Goal: Information Seeking & Learning: Learn about a topic

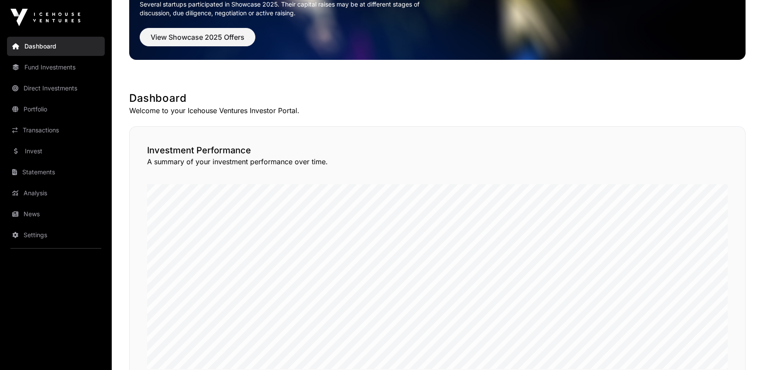
scroll to position [131, 0]
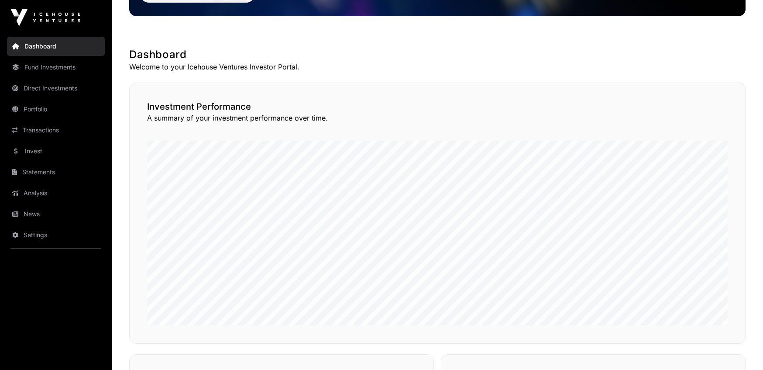
click at [51, 106] on link "Portfolio" at bounding box center [56, 108] width 98 height 19
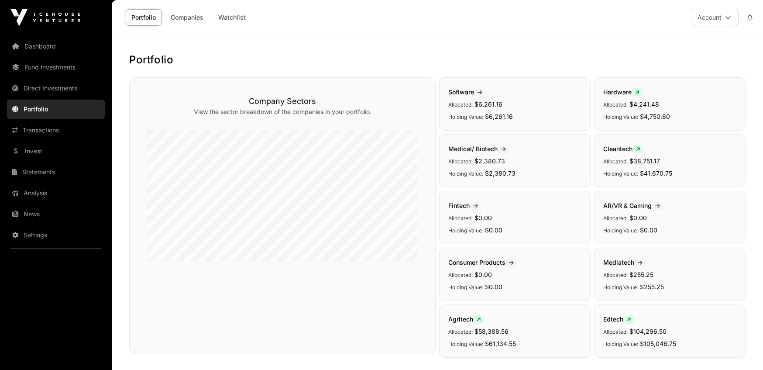
click at [50, 69] on link "Fund Investments" at bounding box center [56, 67] width 98 height 19
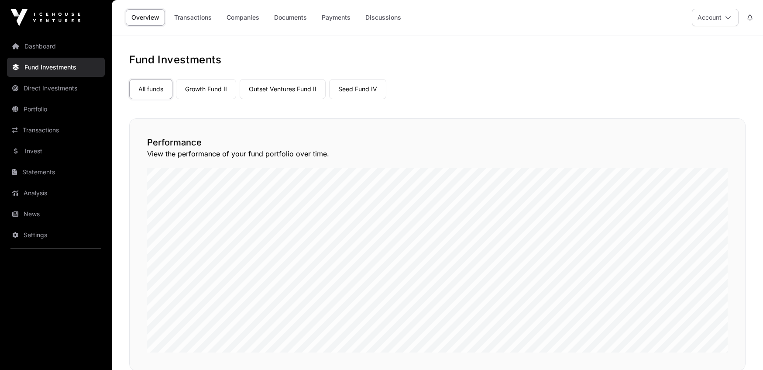
click at [194, 90] on link "Growth Fund II" at bounding box center [206, 89] width 60 height 20
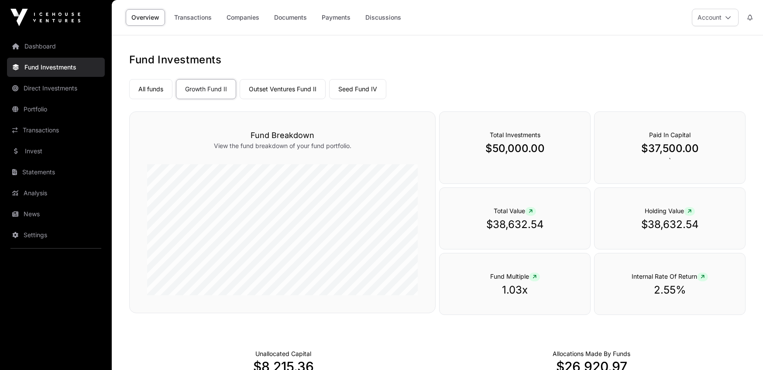
click at [286, 89] on link "Outset Ventures Fund II" at bounding box center [283, 89] width 86 height 20
click at [344, 86] on link "Seed Fund IV" at bounding box center [357, 89] width 57 height 20
click at [233, 21] on link "Companies" at bounding box center [243, 17] width 44 height 17
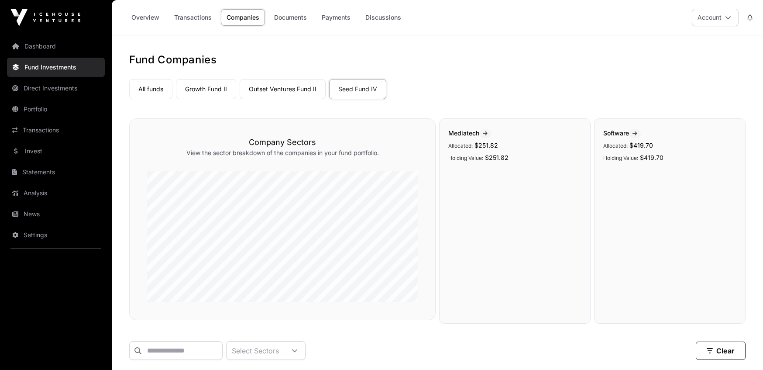
click at [71, 83] on link "Direct Investments" at bounding box center [56, 88] width 98 height 19
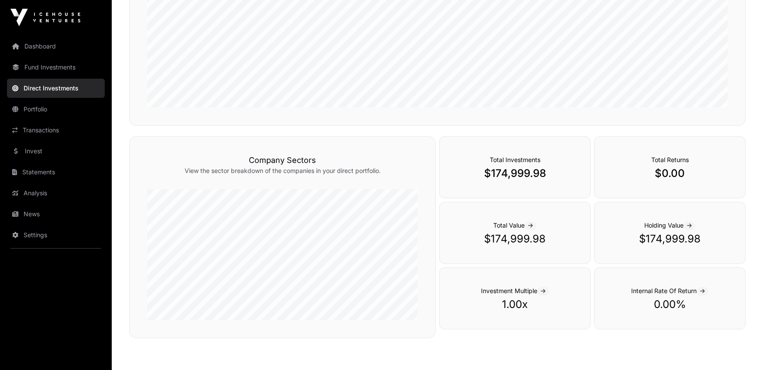
scroll to position [127, 0]
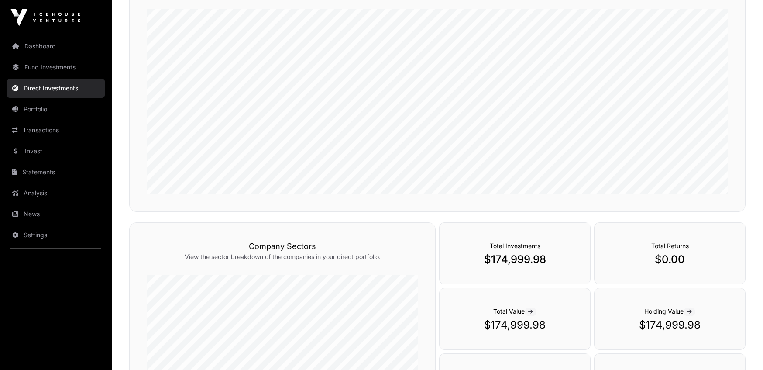
click at [46, 170] on link "Statements" at bounding box center [56, 171] width 98 height 19
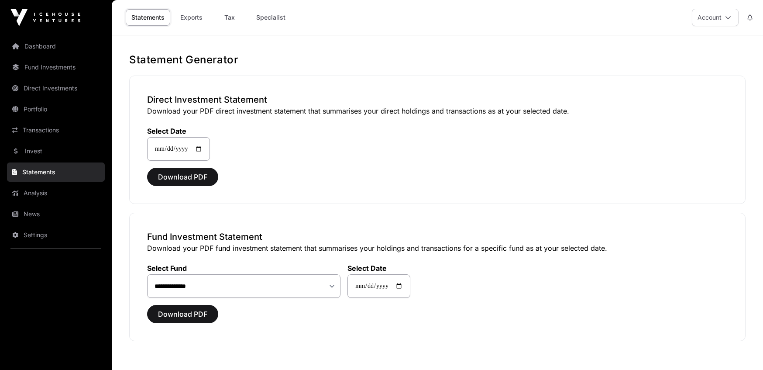
click at [55, 45] on link "Dashboard" at bounding box center [56, 46] width 98 height 19
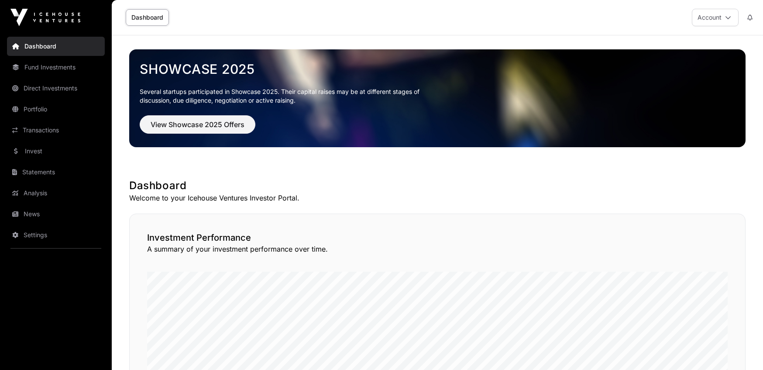
click at [49, 48] on link "Dashboard" at bounding box center [56, 46] width 98 height 19
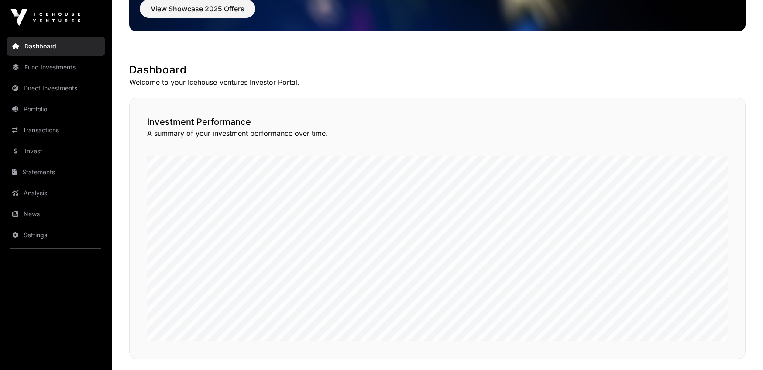
scroll to position [131, 0]
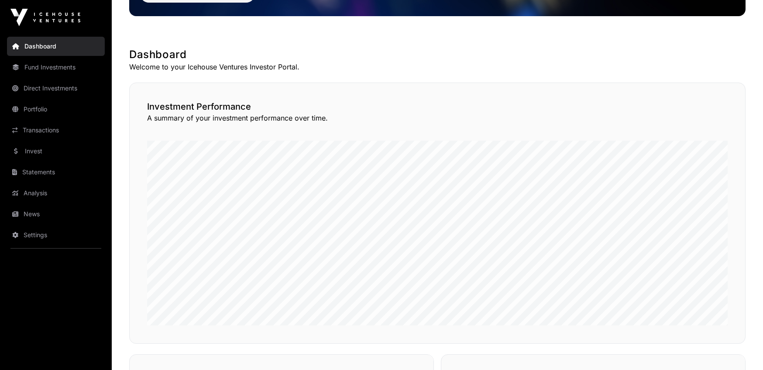
click at [44, 193] on link "Analysis" at bounding box center [56, 192] width 98 height 19
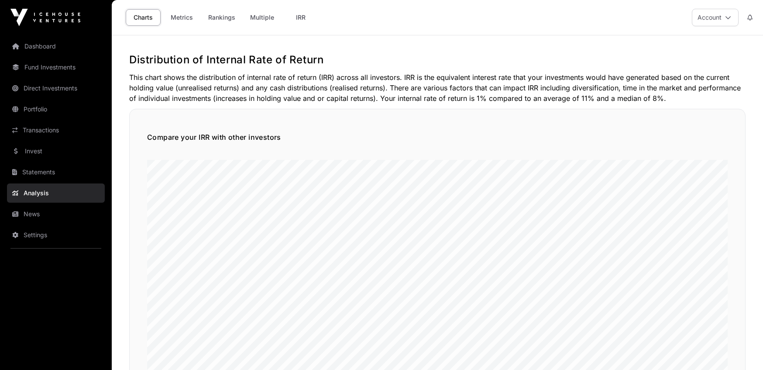
click at [38, 210] on link "News" at bounding box center [56, 213] width 98 height 19
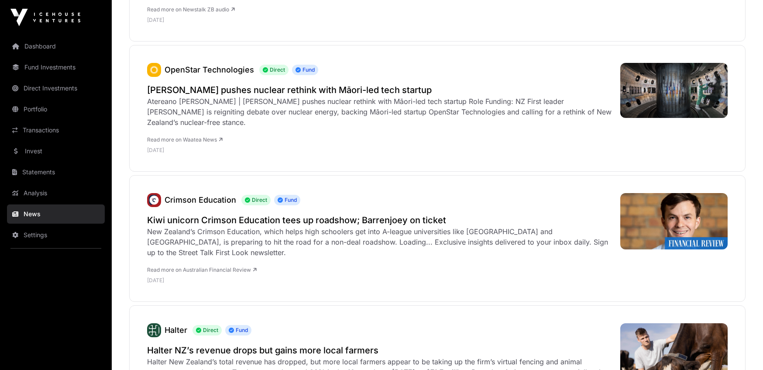
scroll to position [785, 0]
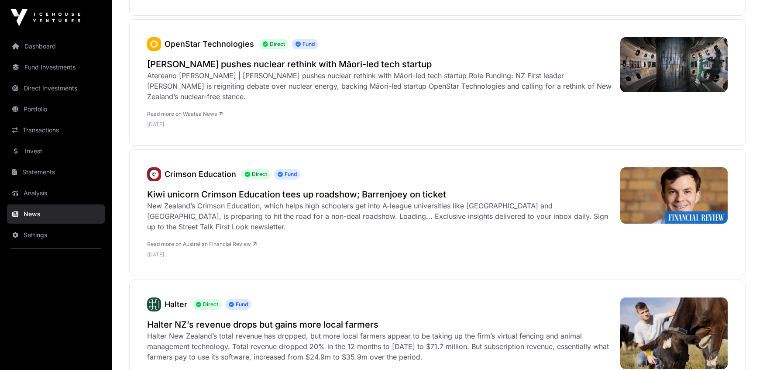
click at [237, 240] on link "Read more on Australian Financial Review" at bounding box center [202, 243] width 110 height 7
click at [58, 103] on link "Portfolio" at bounding box center [56, 108] width 98 height 19
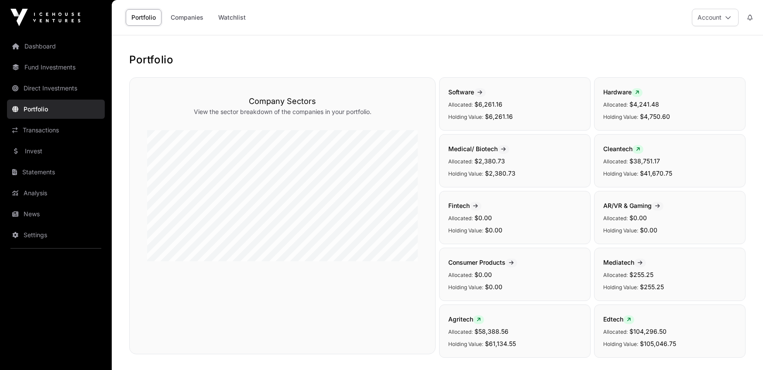
click at [55, 68] on link "Fund Investments" at bounding box center [56, 67] width 98 height 19
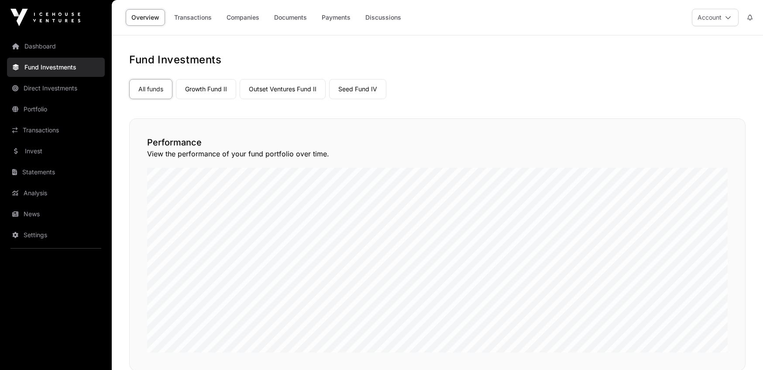
click at [233, 12] on link "Companies" at bounding box center [243, 17] width 44 height 17
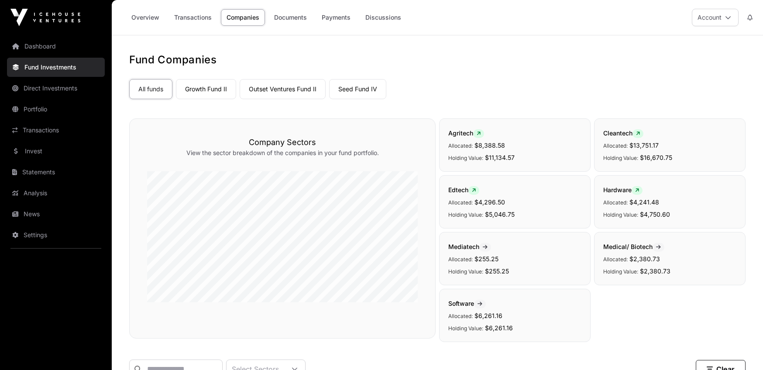
click at [340, 90] on link "Seed Fund IV" at bounding box center [357, 89] width 57 height 20
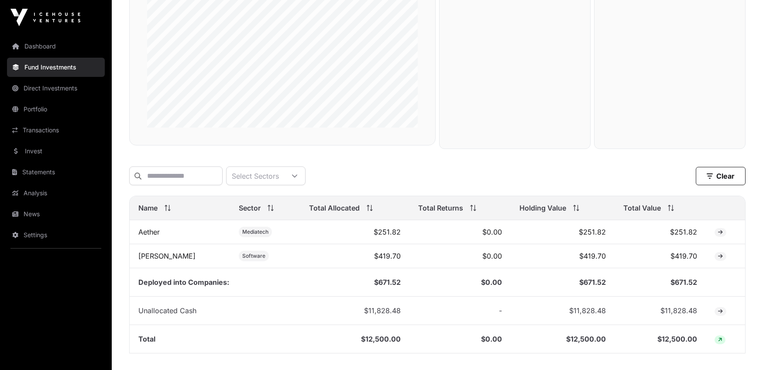
scroll to position [218, 0]
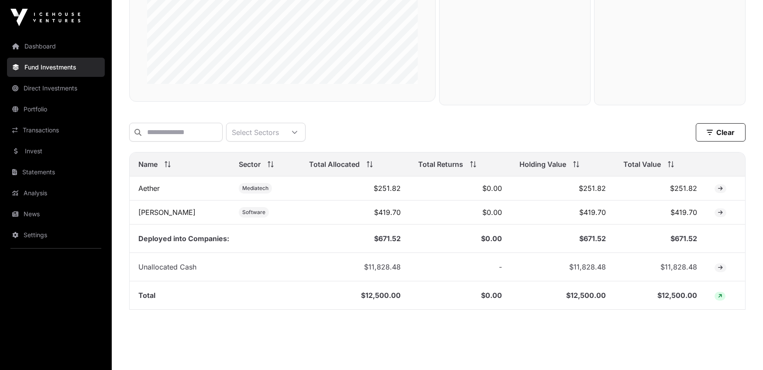
click at [147, 192] on link "Aether" at bounding box center [148, 188] width 21 height 9
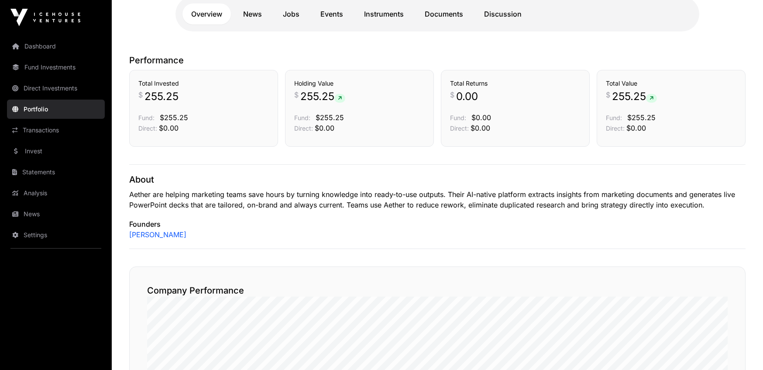
scroll to position [215, 0]
click at [163, 234] on link "[PERSON_NAME]" at bounding box center [157, 235] width 57 height 10
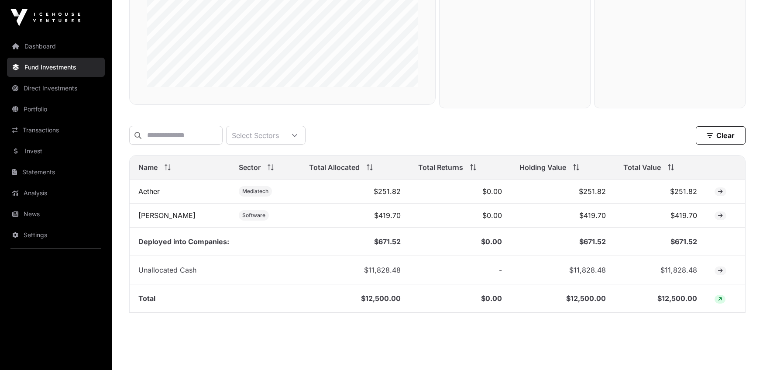
scroll to position [218, 0]
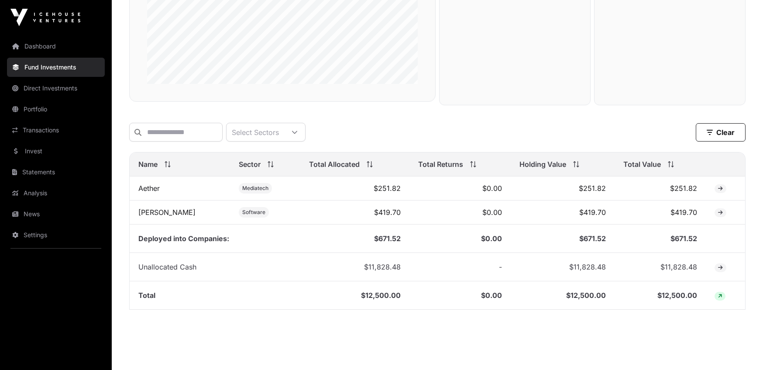
click at [142, 216] on link "[PERSON_NAME]" at bounding box center [166, 212] width 57 height 9
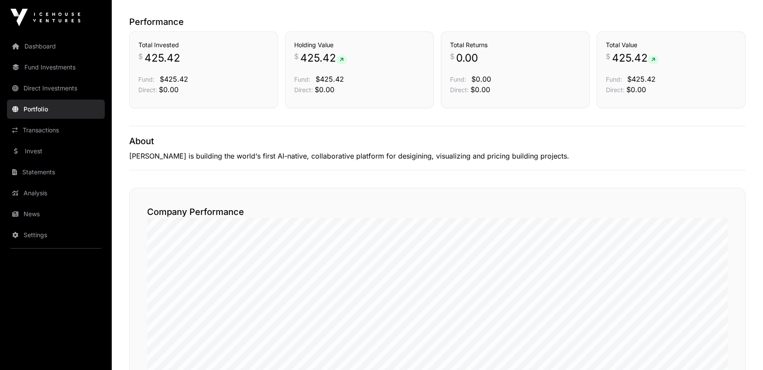
scroll to position [131, 0]
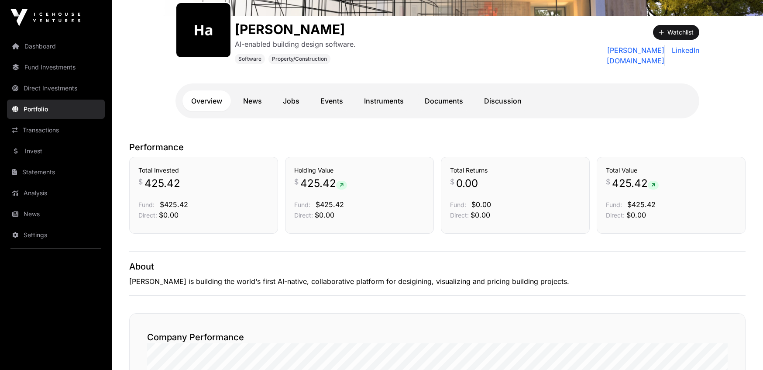
click at [440, 96] on link "Documents" at bounding box center [444, 100] width 56 height 21
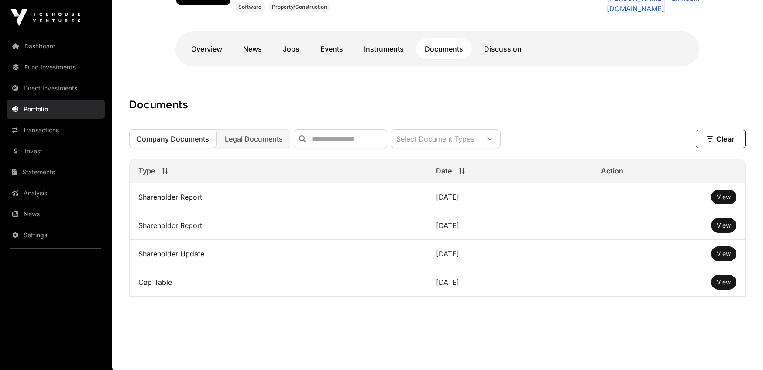
scroll to position [187, 0]
click at [726, 199] on span "View" at bounding box center [723, 196] width 14 height 7
click at [43, 84] on link "Direct Investments" at bounding box center [56, 88] width 98 height 19
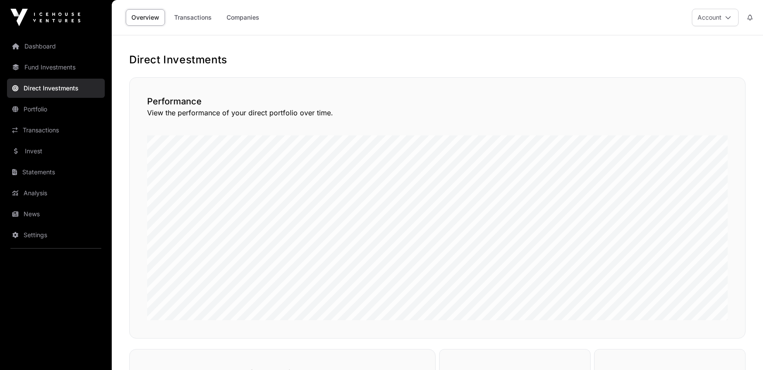
click at [238, 20] on link "Companies" at bounding box center [243, 17] width 44 height 17
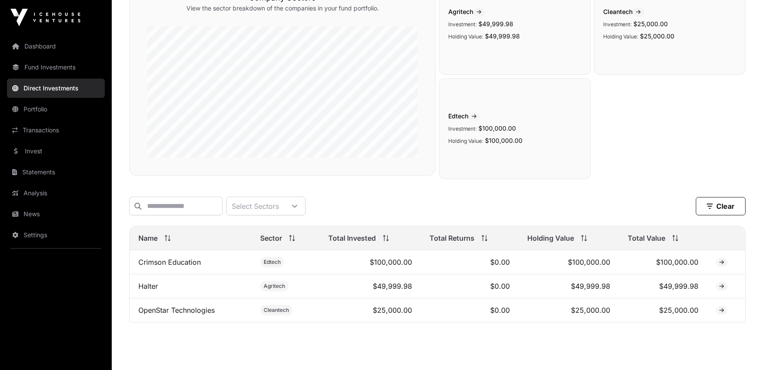
scroll to position [131, 0]
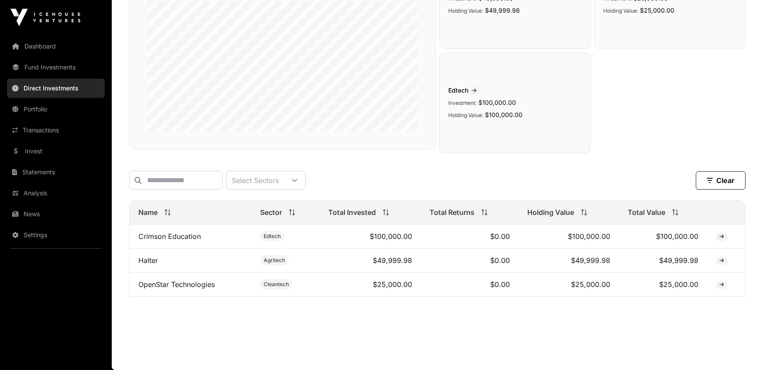
click at [184, 240] on link "Crimson Education" at bounding box center [169, 236] width 62 height 9
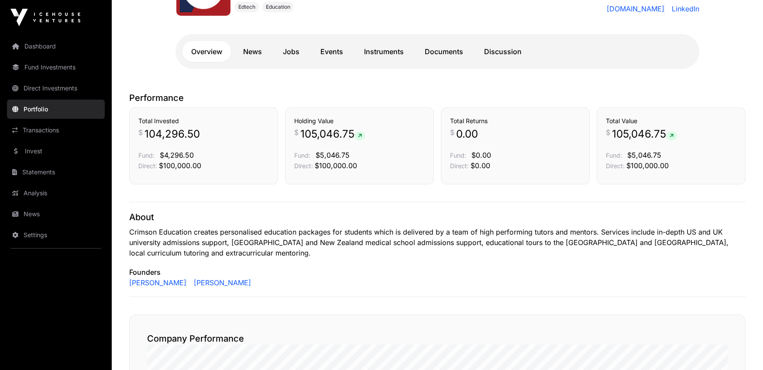
scroll to position [44, 0]
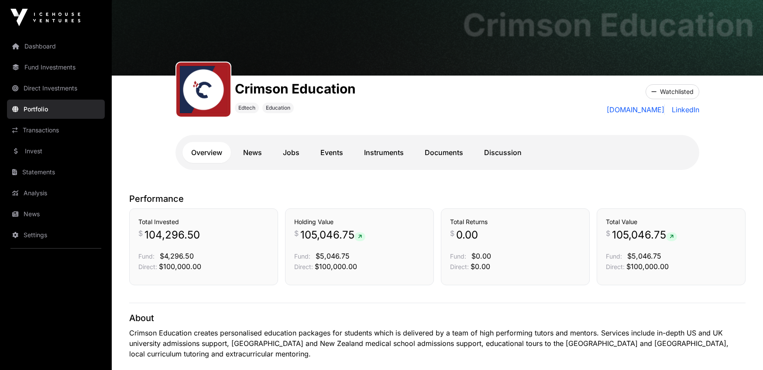
click at [255, 153] on link "News" at bounding box center [252, 152] width 36 height 21
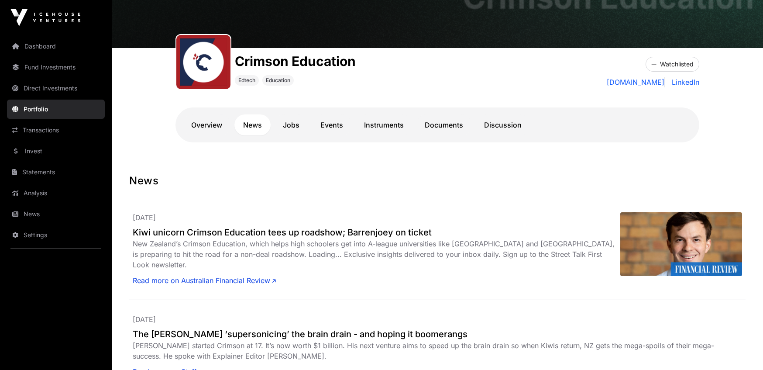
scroll to position [44, 0]
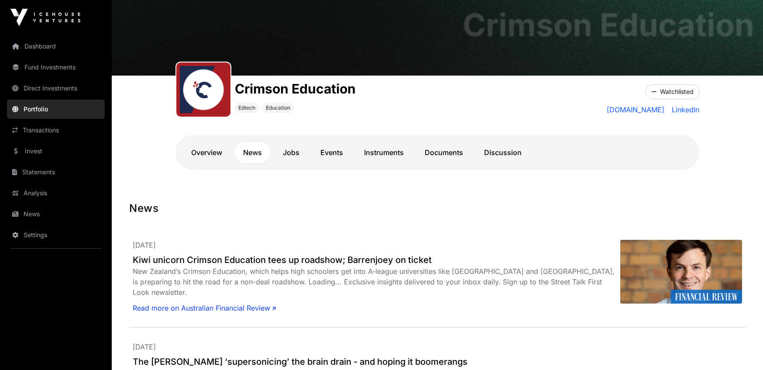
click at [294, 155] on link "Jobs" at bounding box center [291, 152] width 34 height 21
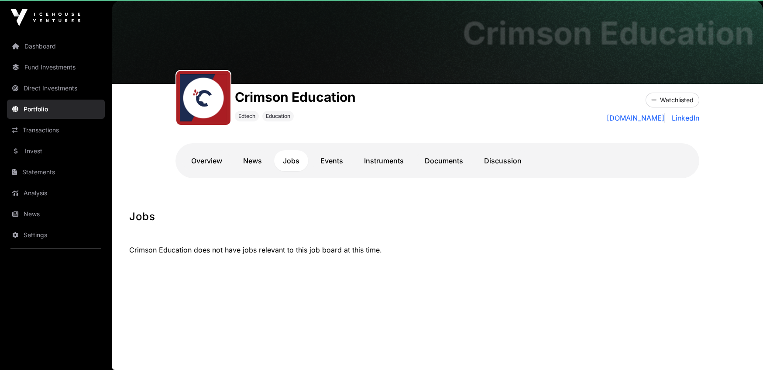
scroll to position [35, 0]
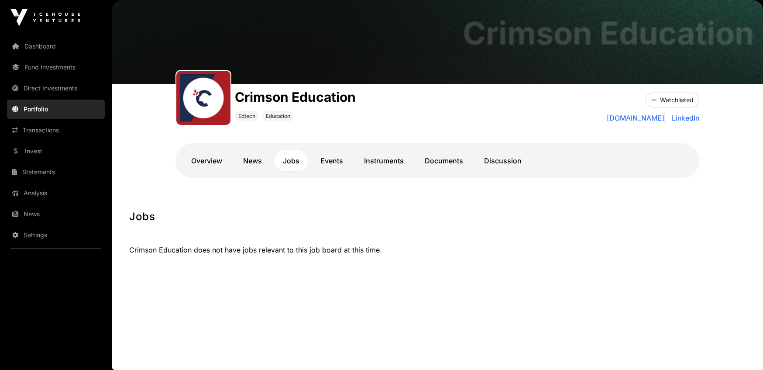
click at [423, 157] on link "Documents" at bounding box center [444, 160] width 56 height 21
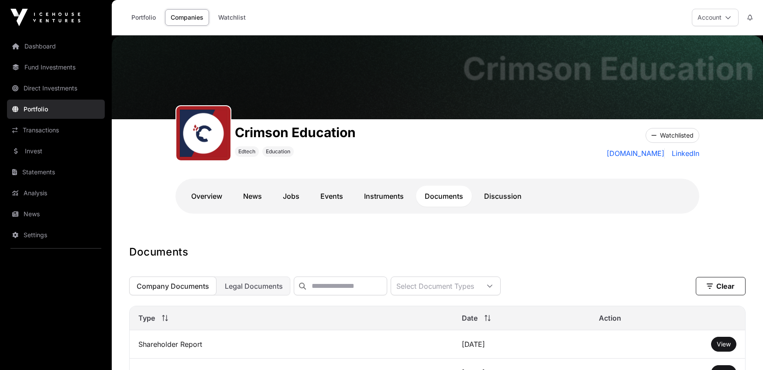
click at [504, 197] on link "Discussion" at bounding box center [502, 195] width 55 height 21
